Goal: Transaction & Acquisition: Purchase product/service

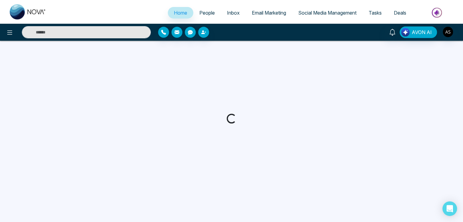
select select "*"
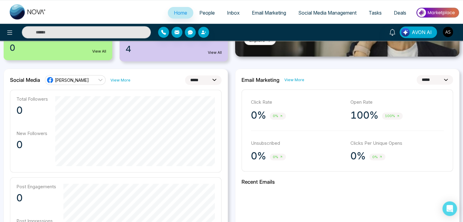
scroll to position [136, 0]
click at [215, 79] on select "**********" at bounding box center [203, 80] width 36 height 9
select select "**"
click at [185, 76] on select "**********" at bounding box center [203, 80] width 36 height 9
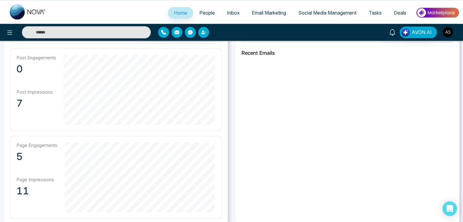
scroll to position [263, 0]
click at [351, 15] on span "Social Media Management" at bounding box center [327, 13] width 58 height 6
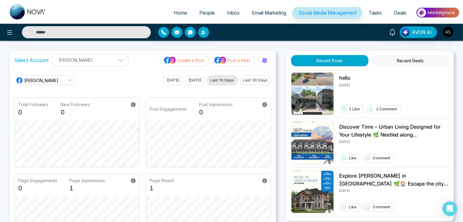
click at [200, 62] on p "Create a Post" at bounding box center [190, 60] width 27 height 6
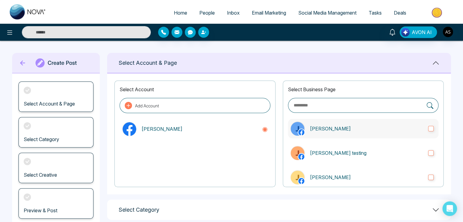
click at [356, 129] on p "[PERSON_NAME]" at bounding box center [366, 128] width 113 height 7
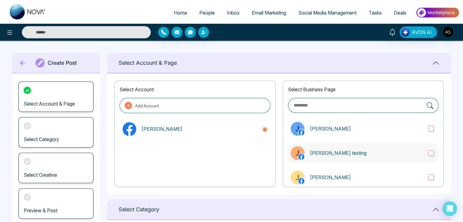
click at [360, 151] on p "John testing" at bounding box center [366, 152] width 113 height 7
click at [364, 171] on label "John Demo" at bounding box center [363, 176] width 151 height 19
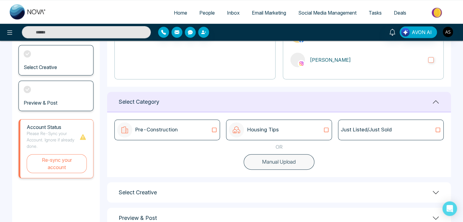
scroll to position [125, 0]
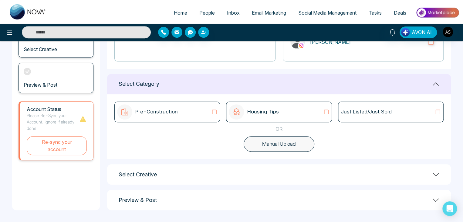
click at [197, 109] on div "Pre-Construction" at bounding box center [167, 111] width 100 height 15
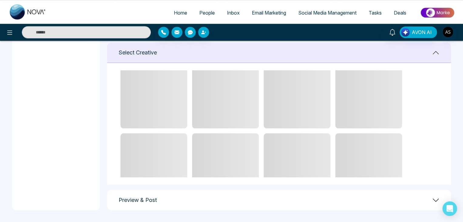
scroll to position [0, 0]
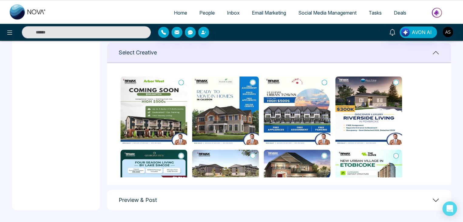
click at [323, 81] on icon at bounding box center [324, 82] width 5 height 6
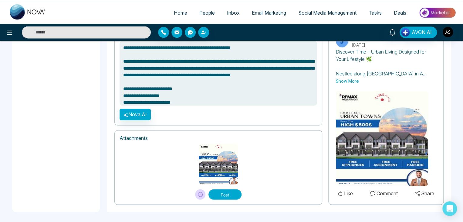
scroll to position [439, 0]
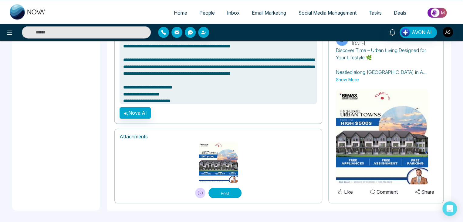
click at [233, 191] on button "Post" at bounding box center [224, 192] width 33 height 10
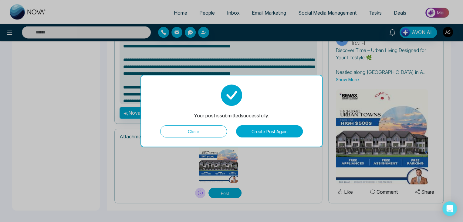
click at [203, 130] on button "Close" at bounding box center [193, 131] width 67 height 12
type textarea "**********"
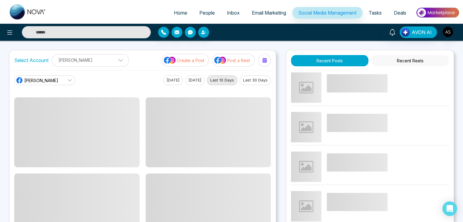
click at [170, 83] on button "[DATE]" at bounding box center [172, 80] width 19 height 10
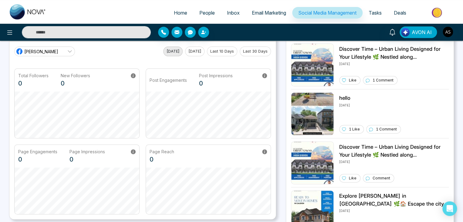
scroll to position [29, 0]
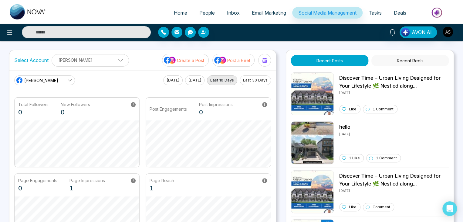
click at [169, 78] on button "[DATE]" at bounding box center [172, 80] width 19 height 10
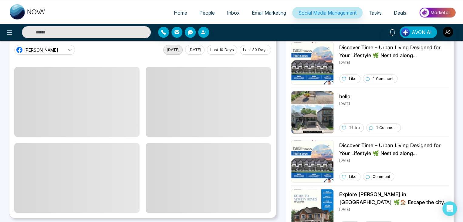
scroll to position [31, 0]
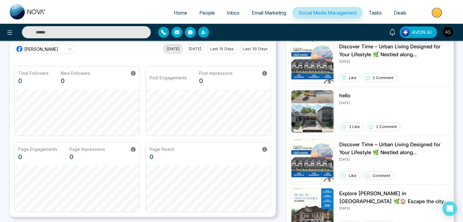
click at [181, 15] on span "Home" at bounding box center [180, 13] width 13 height 6
select select "*"
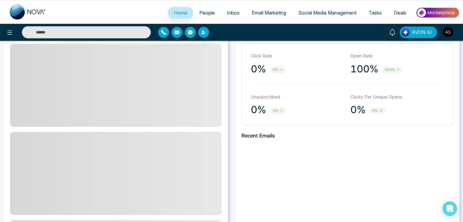
scroll to position [154, 0]
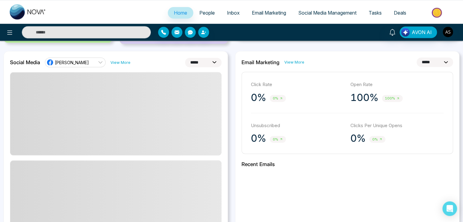
click at [197, 63] on select "**********" at bounding box center [203, 62] width 36 height 9
select select "*"
click at [185, 58] on select "**********" at bounding box center [203, 62] width 36 height 9
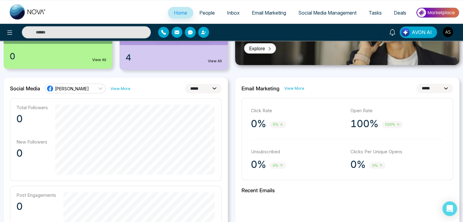
scroll to position [127, 0]
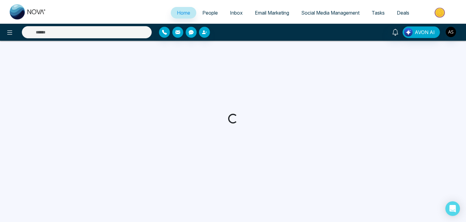
select select "*"
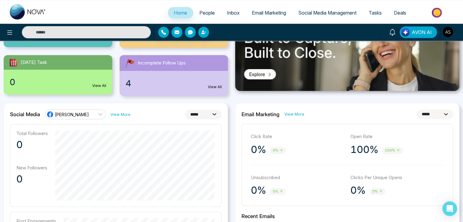
scroll to position [100, 0]
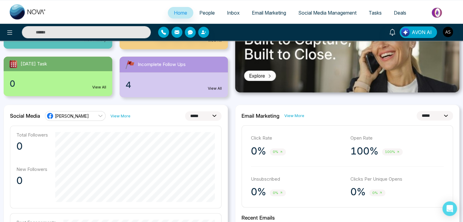
click at [202, 120] on select "**********" at bounding box center [203, 115] width 36 height 9
select select "*"
click at [185, 111] on select "**********" at bounding box center [203, 115] width 36 height 9
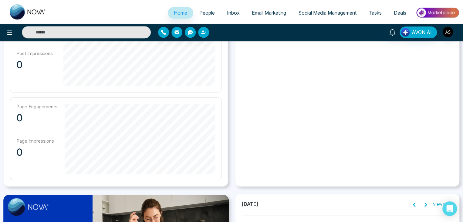
scroll to position [303, 0]
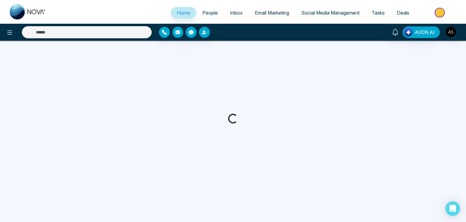
select select "*"
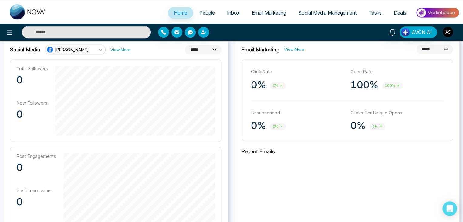
scroll to position [173, 0]
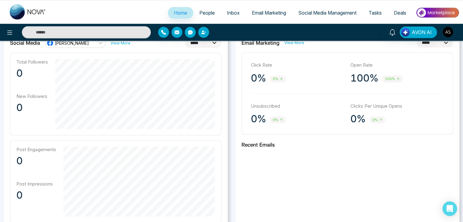
click at [206, 44] on select "**********" at bounding box center [203, 42] width 36 height 9
select select "*"
click at [185, 38] on select "**********" at bounding box center [203, 42] width 36 height 9
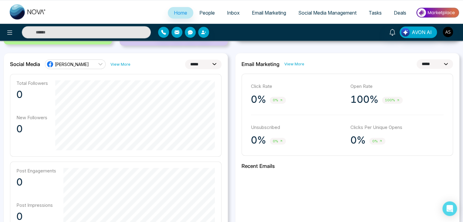
scroll to position [151, 0]
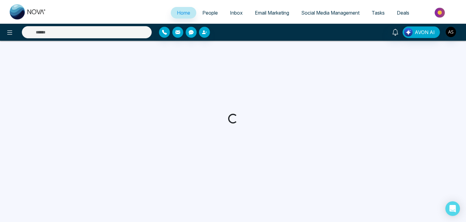
select select "*"
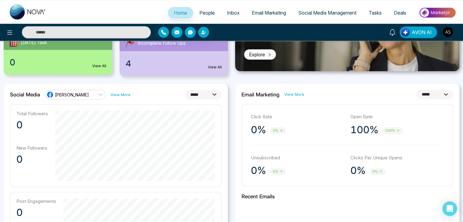
scroll to position [122, 0]
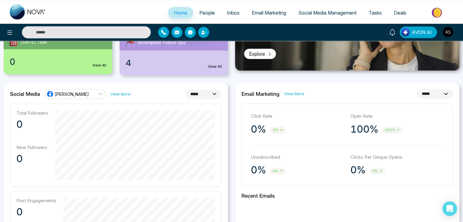
click at [198, 91] on select "**********" at bounding box center [203, 93] width 36 height 9
select select "*"
click at [185, 89] on select "**********" at bounding box center [203, 93] width 36 height 9
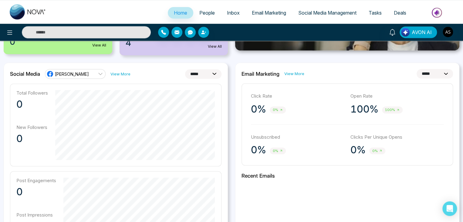
scroll to position [142, 0]
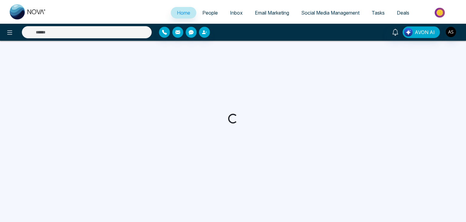
select select "*"
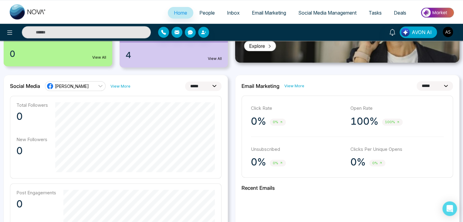
scroll to position [120, 0]
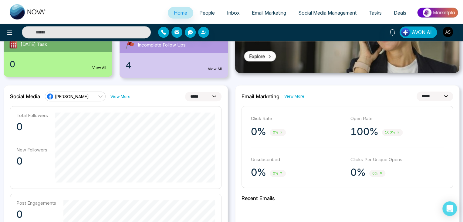
drag, startPoint x: 208, startPoint y: 97, endPoint x: 210, endPoint y: 108, distance: 12.1
select select "*"
click at [185, 92] on select "**********" at bounding box center [203, 96] width 36 height 9
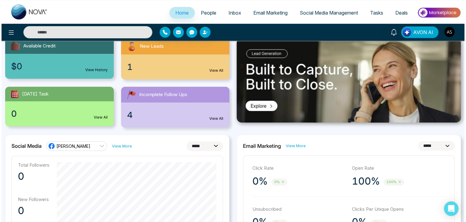
scroll to position [50, 0]
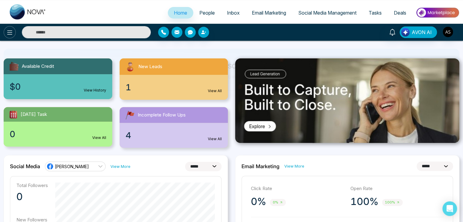
click at [11, 36] on icon at bounding box center [9, 32] width 7 height 7
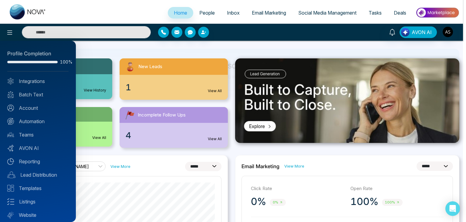
scroll to position [17, 0]
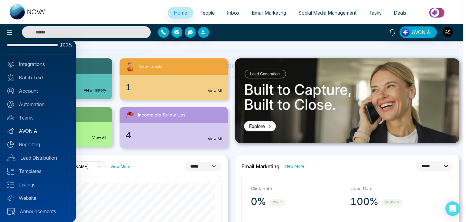
click at [44, 130] on link "AVON AI" at bounding box center [37, 130] width 61 height 7
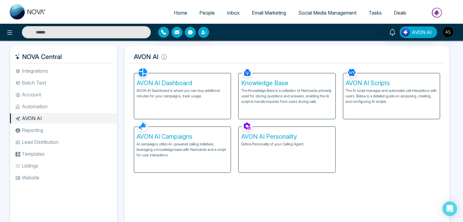
click at [194, 98] on p "AVON AI Dashboard is where you can buy additional minutes for your campaigns, t…" at bounding box center [183, 93] width 92 height 11
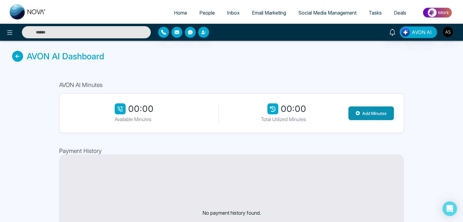
click at [377, 111] on button "Add Minutes" at bounding box center [371, 113] width 46 height 14
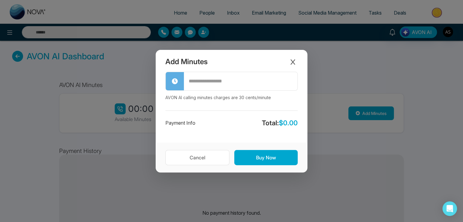
click at [256, 84] on input "text" at bounding box center [240, 81] width 113 height 17
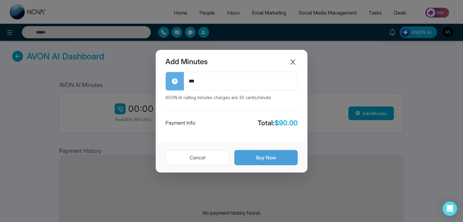
type input "***"
click at [270, 153] on button "Buy Now" at bounding box center [265, 157] width 63 height 15
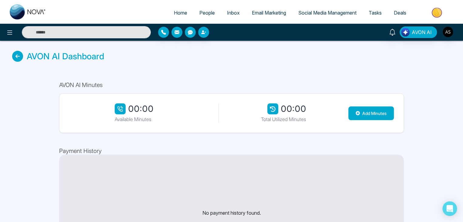
click at [178, 11] on span "Home" at bounding box center [180, 13] width 13 height 6
select select "*"
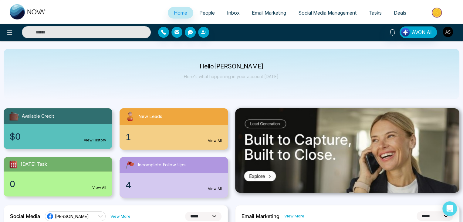
click at [449, 27] on img "button" at bounding box center [448, 32] width 10 height 10
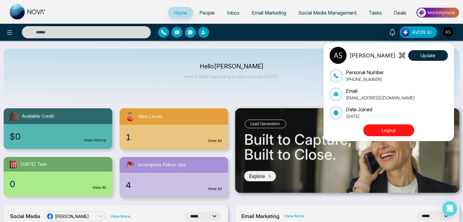
click at [290, 93] on div "Alin Shah Update Personal Number +14376616013 Email alin@mmnovatech.com Date Jo…" at bounding box center [231, 111] width 463 height 222
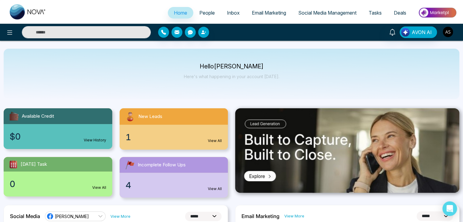
click at [448, 33] on img "button" at bounding box center [448, 32] width 10 height 10
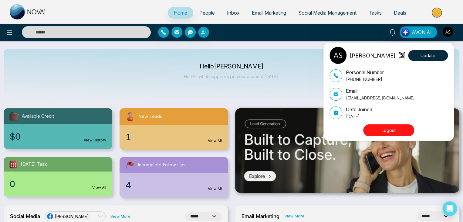
click at [405, 131] on button "Logout" at bounding box center [388, 130] width 51 height 12
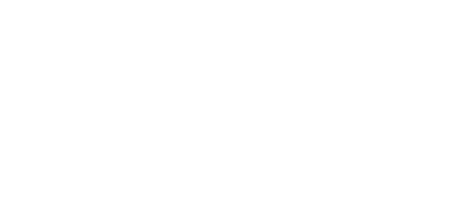
select select "*"
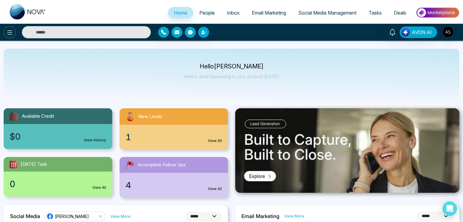
click at [12, 32] on icon at bounding box center [9, 32] width 7 height 7
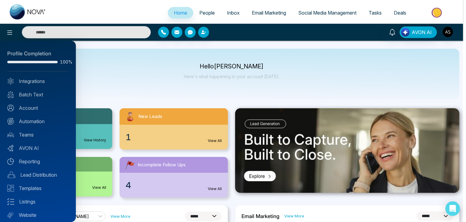
click at [144, 59] on div at bounding box center [233, 111] width 466 height 222
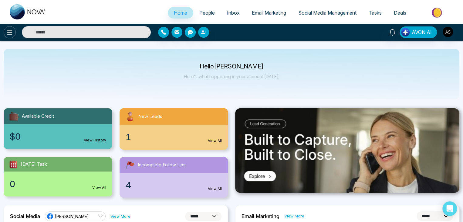
click at [15, 31] on button at bounding box center [10, 32] width 12 height 12
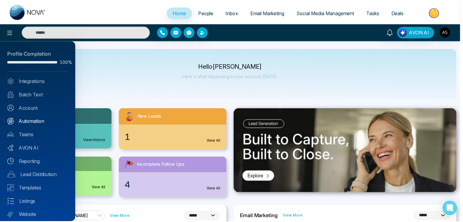
scroll to position [17, 0]
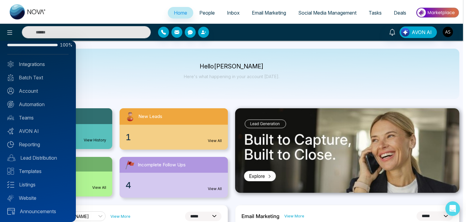
click at [407, 46] on div at bounding box center [233, 111] width 466 height 222
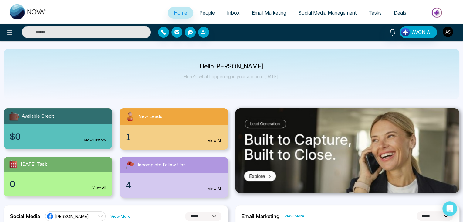
click at [445, 34] on img "button" at bounding box center [448, 32] width 10 height 10
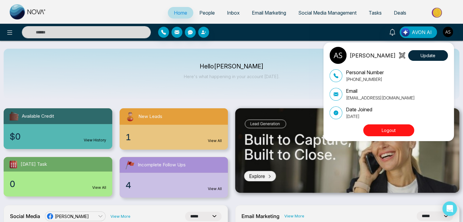
click at [406, 128] on button "Logout" at bounding box center [388, 130] width 51 height 12
